Goal: Find specific page/section: Find specific page/section

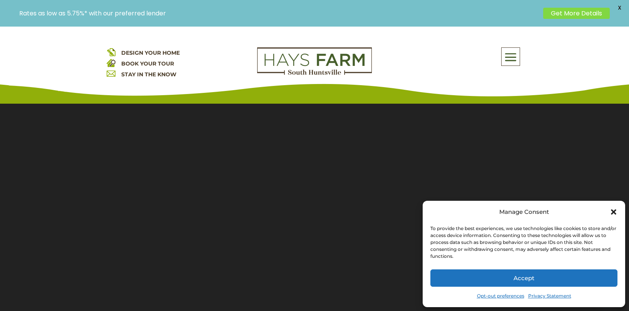
click at [530, 274] on button "Accept" at bounding box center [523, 277] width 187 height 17
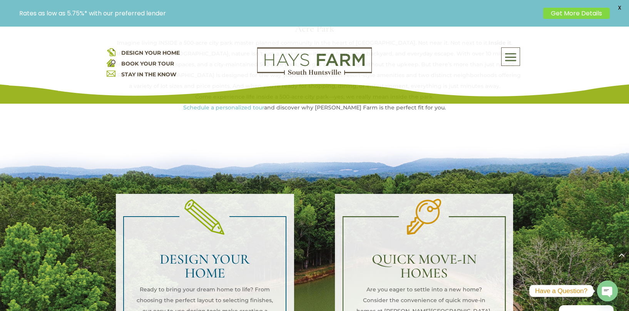
scroll to position [472, 0]
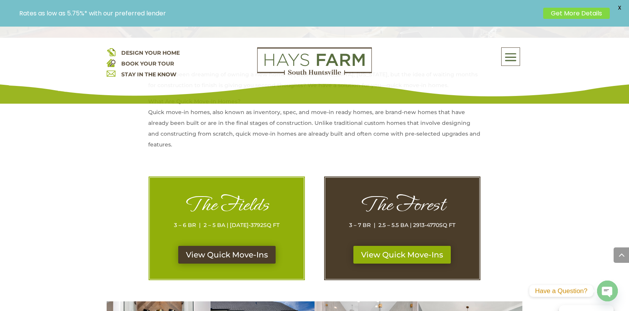
scroll to position [338, 0]
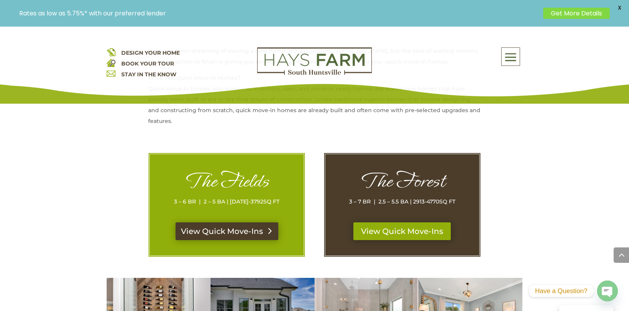
click at [237, 233] on link "View Quick Move-Ins" at bounding box center [227, 231] width 103 height 18
